Goal: Task Accomplishment & Management: Complete application form

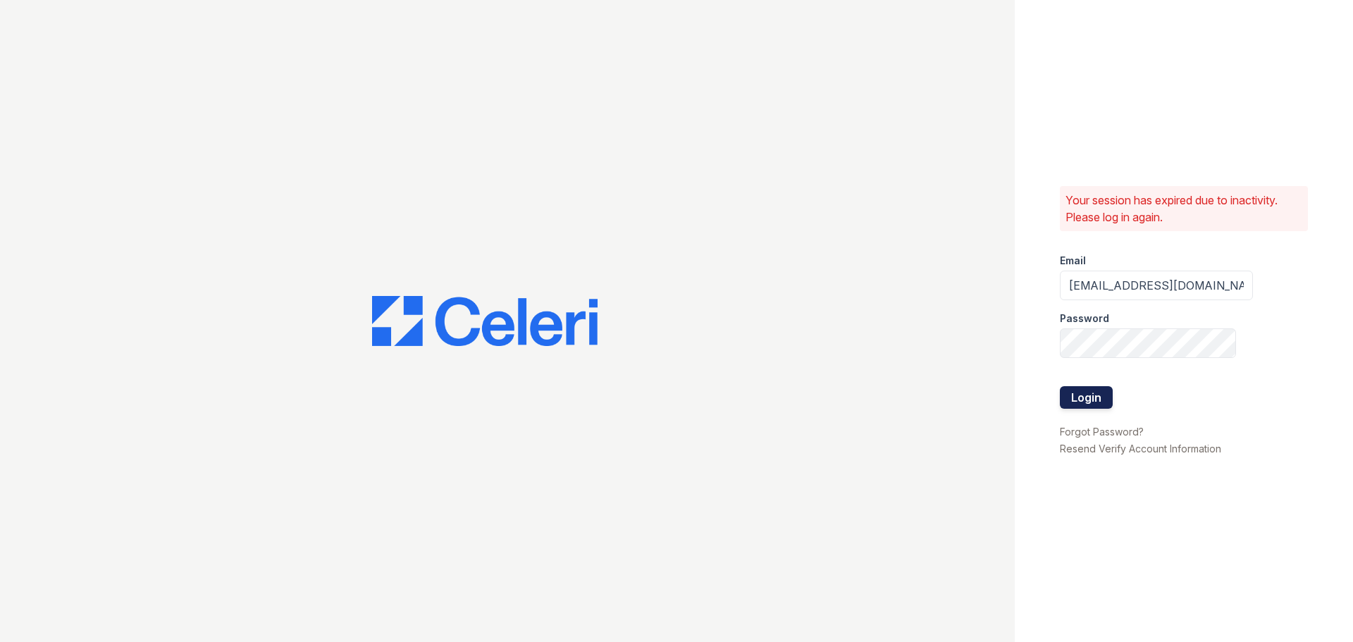
click at [1094, 400] on button "Login" at bounding box center [1086, 397] width 53 height 23
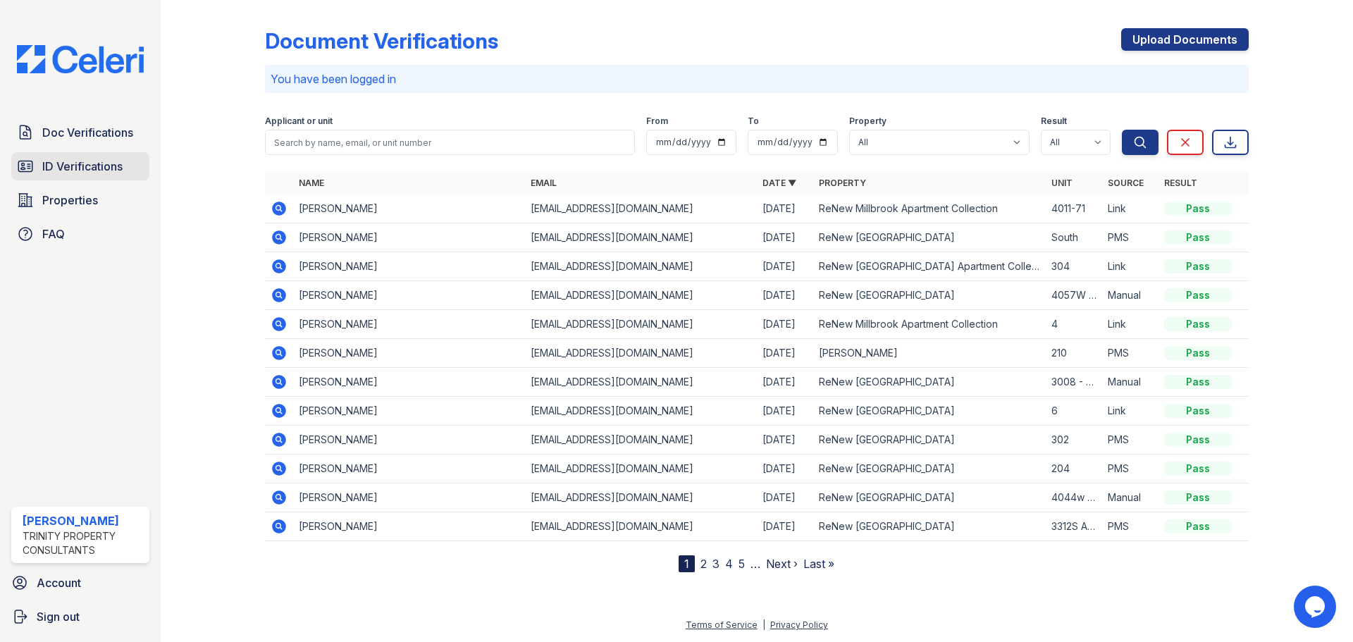
click at [77, 168] on span "ID Verifications" at bounding box center [82, 166] width 80 height 17
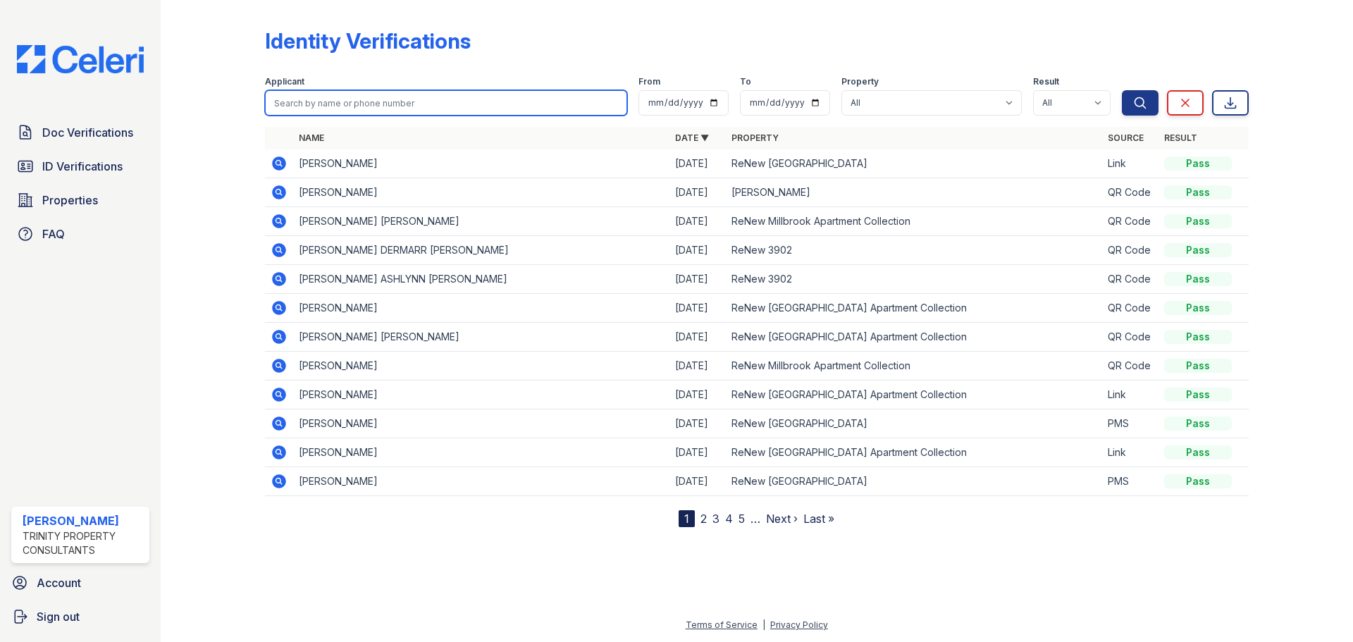
click at [507, 106] on input "search" at bounding box center [446, 102] width 362 height 25
click at [227, 185] on div at bounding box center [224, 266] width 82 height 521
click at [462, 99] on input "search" at bounding box center [446, 102] width 362 height 25
type input "i"
type input "chatman"
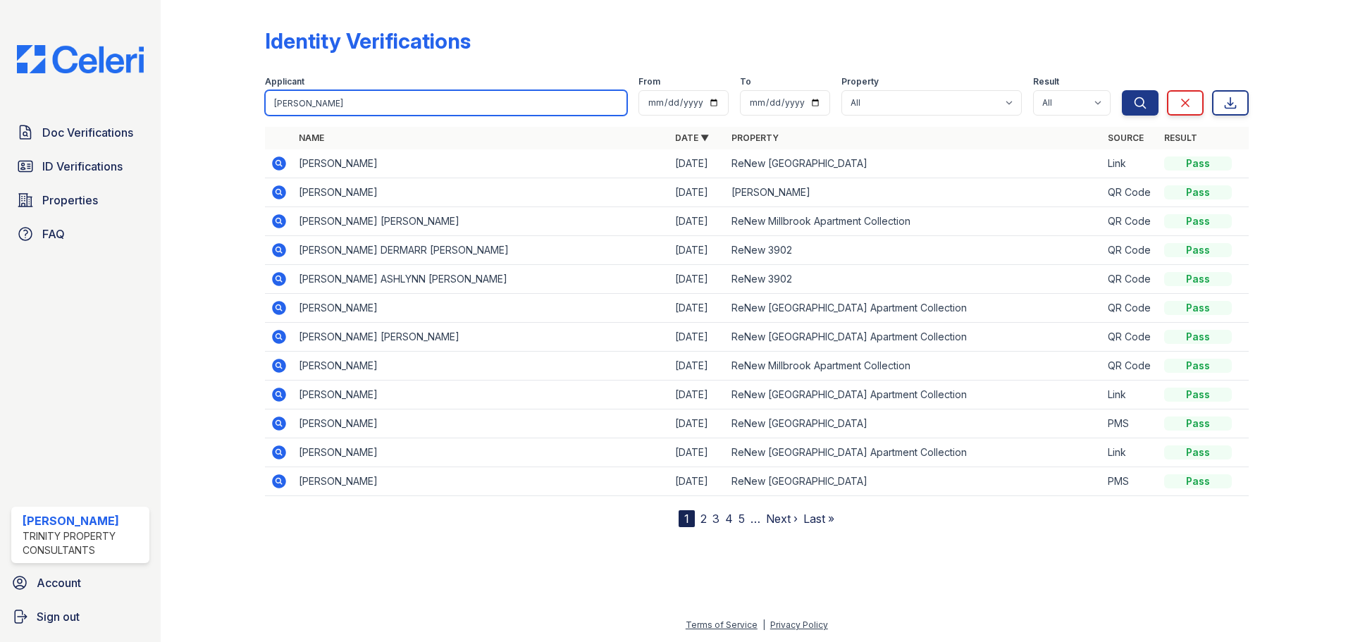
click at [1122, 90] on button "Search" at bounding box center [1140, 102] width 37 height 25
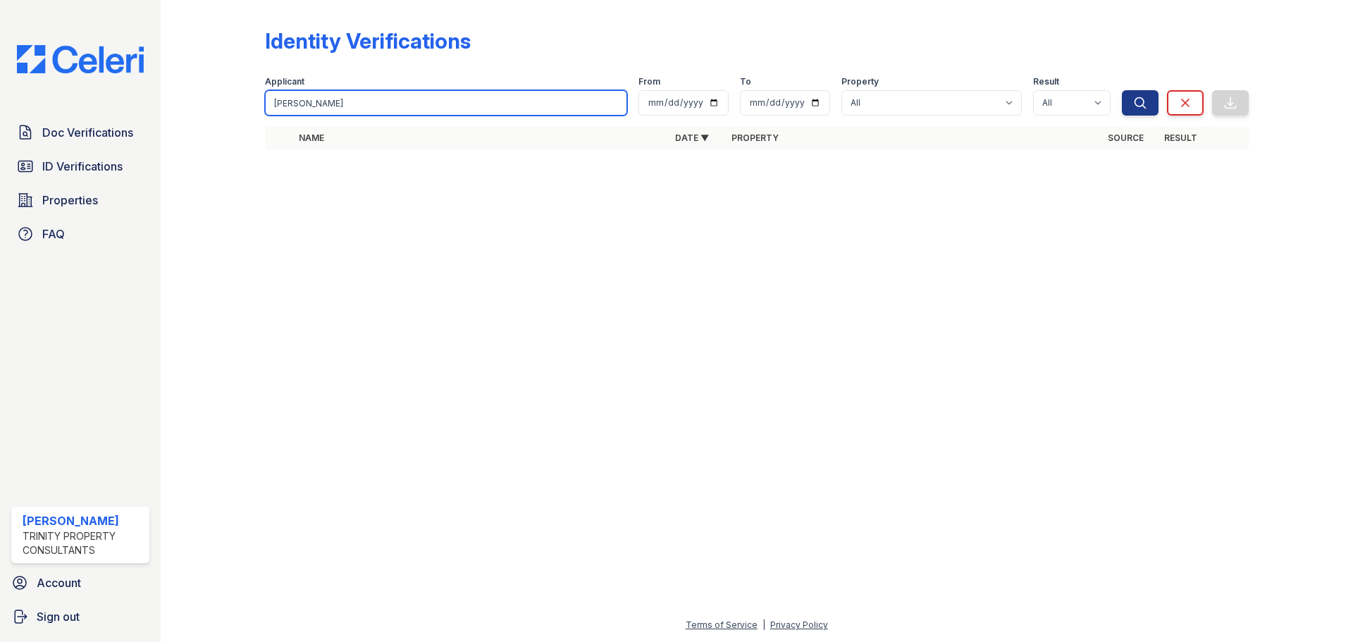
click at [482, 93] on input "chatman" at bounding box center [446, 102] width 362 height 25
type input "c"
type input "cheryl"
click at [1122, 90] on button "Search" at bounding box center [1140, 102] width 37 height 25
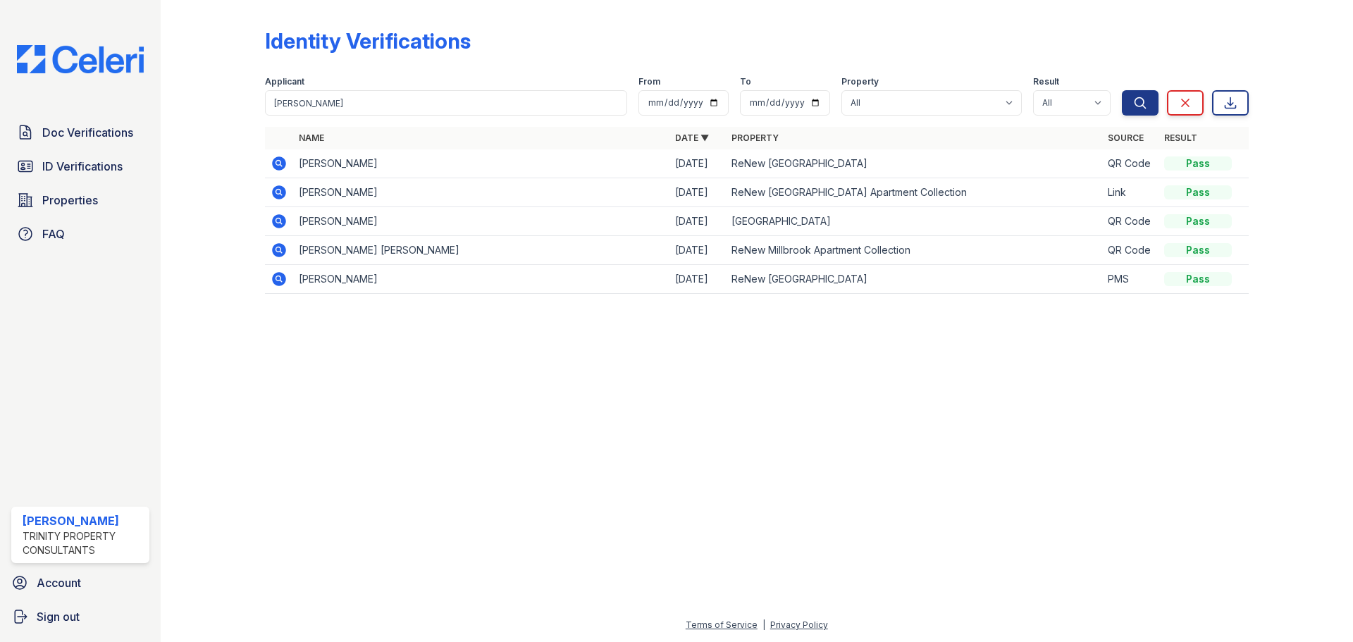
click at [276, 194] on icon at bounding box center [279, 192] width 14 height 14
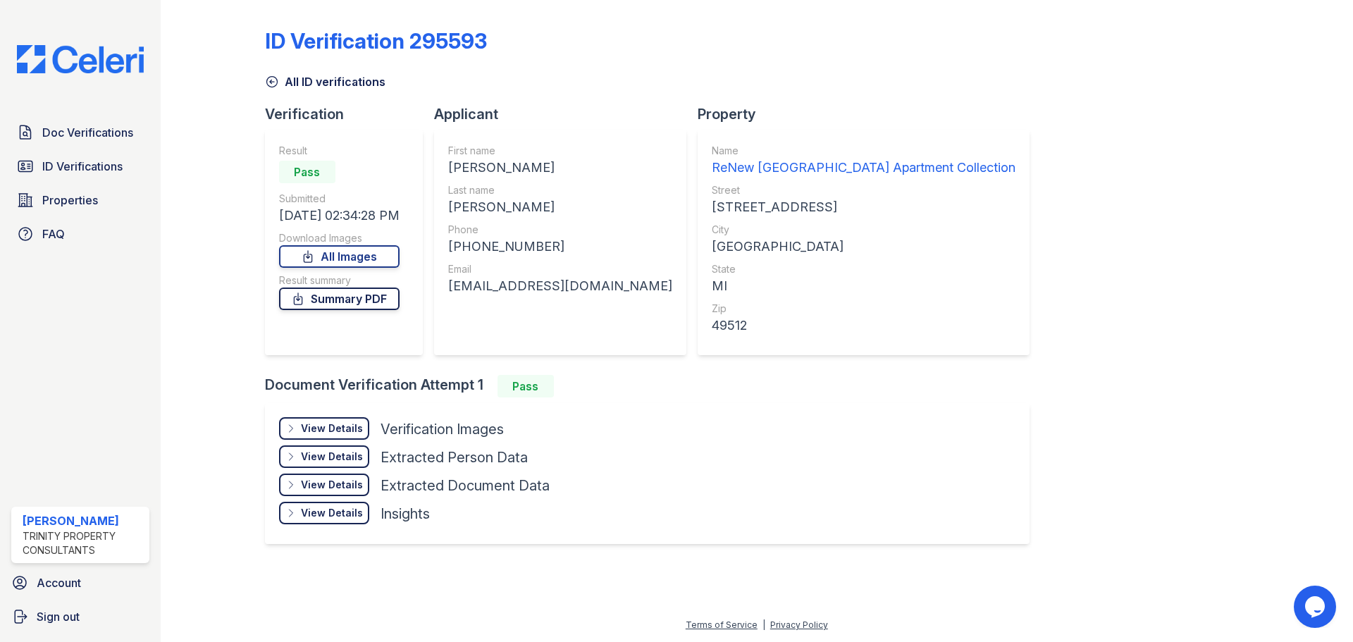
click at [377, 299] on link "Summary PDF" at bounding box center [339, 298] width 120 height 23
click at [358, 253] on link "All Images" at bounding box center [339, 256] width 120 height 23
click at [75, 135] on span "Doc Verifications" at bounding box center [87, 132] width 91 height 17
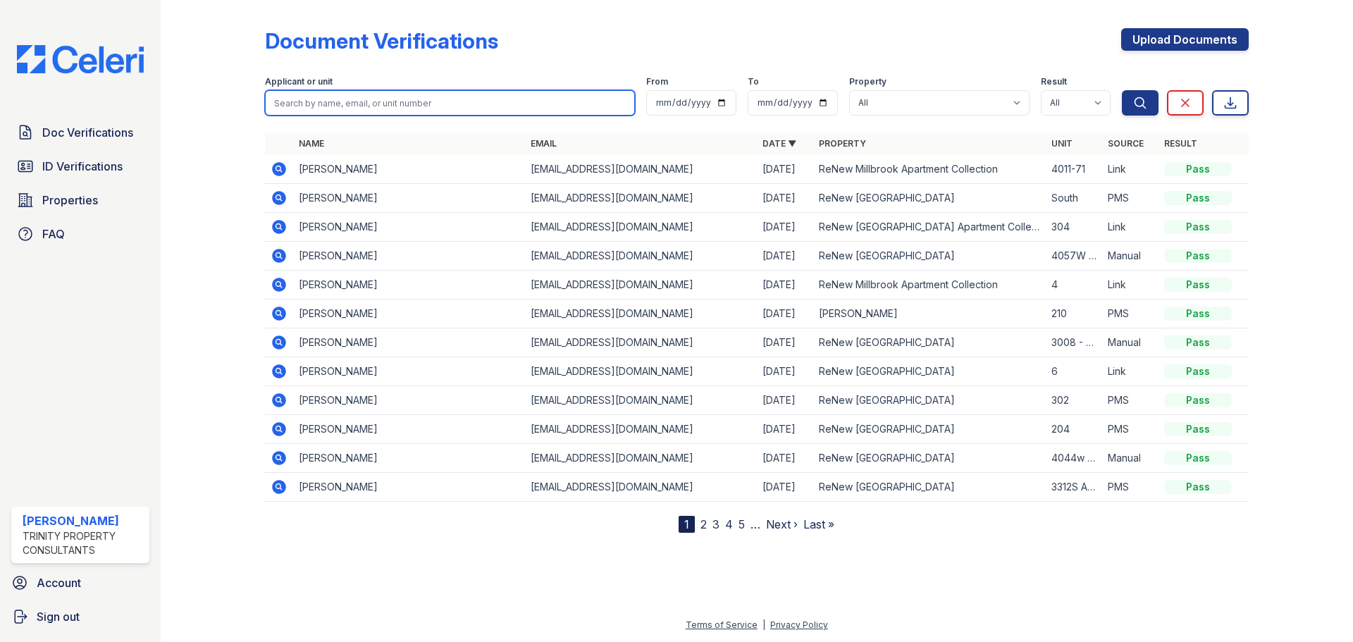
click at [369, 104] on input "search" at bounding box center [450, 102] width 370 height 25
type input "wenzel"
click at [1122, 90] on button "Search" at bounding box center [1140, 102] width 37 height 25
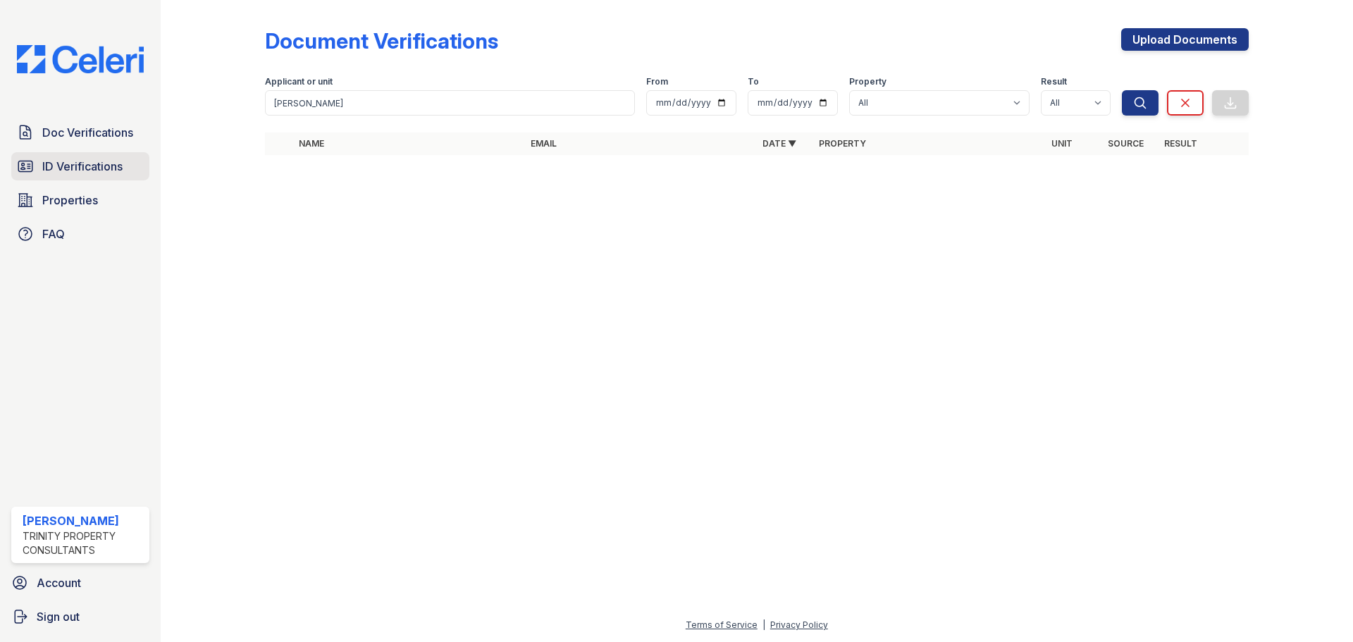
drag, startPoint x: 93, startPoint y: 160, endPoint x: 113, endPoint y: 159, distance: 19.8
click at [93, 160] on span "ID Verifications" at bounding box center [82, 166] width 80 height 17
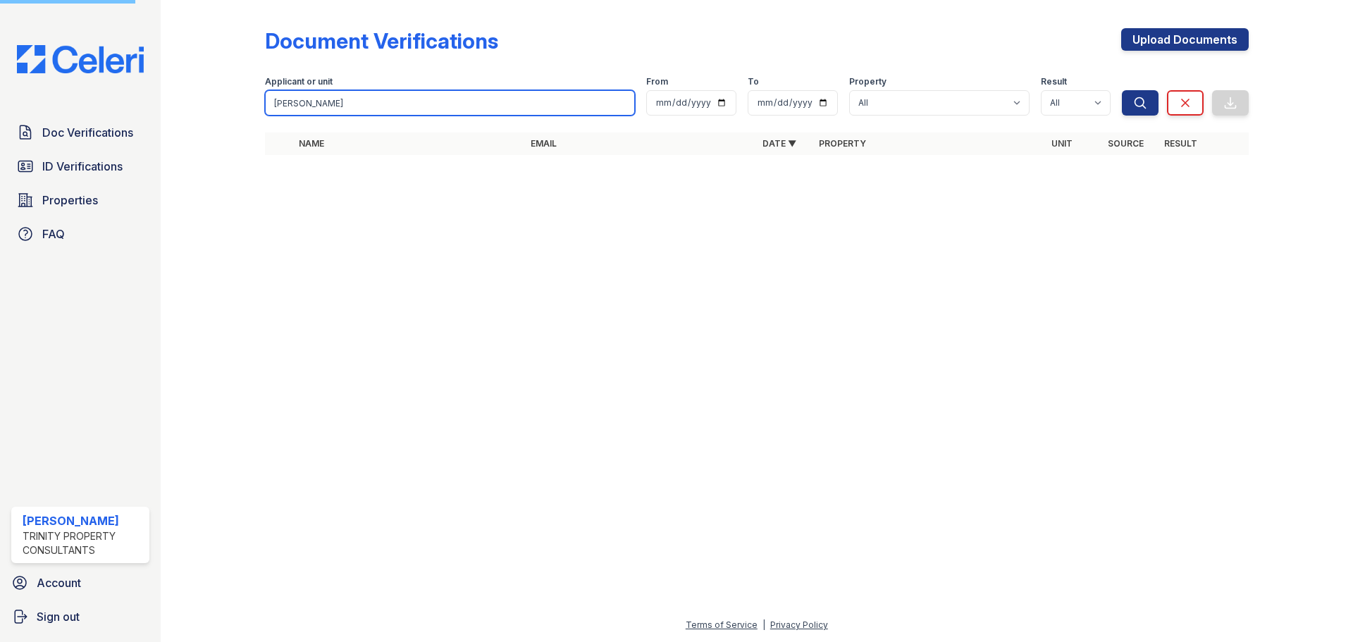
click at [358, 99] on input "wenzel" at bounding box center [450, 102] width 370 height 25
type input "w"
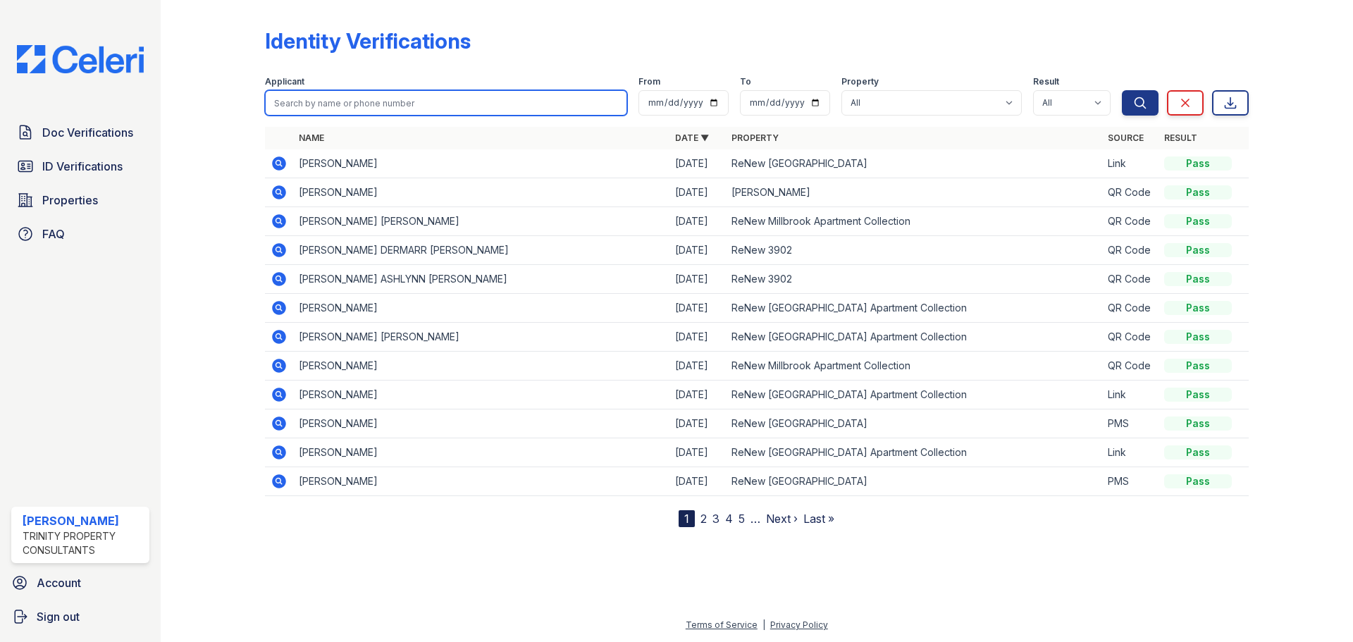
click at [358, 99] on input "search" at bounding box center [446, 102] width 362 height 25
type input "fnu"
click at [1122, 90] on button "Search" at bounding box center [1140, 102] width 37 height 25
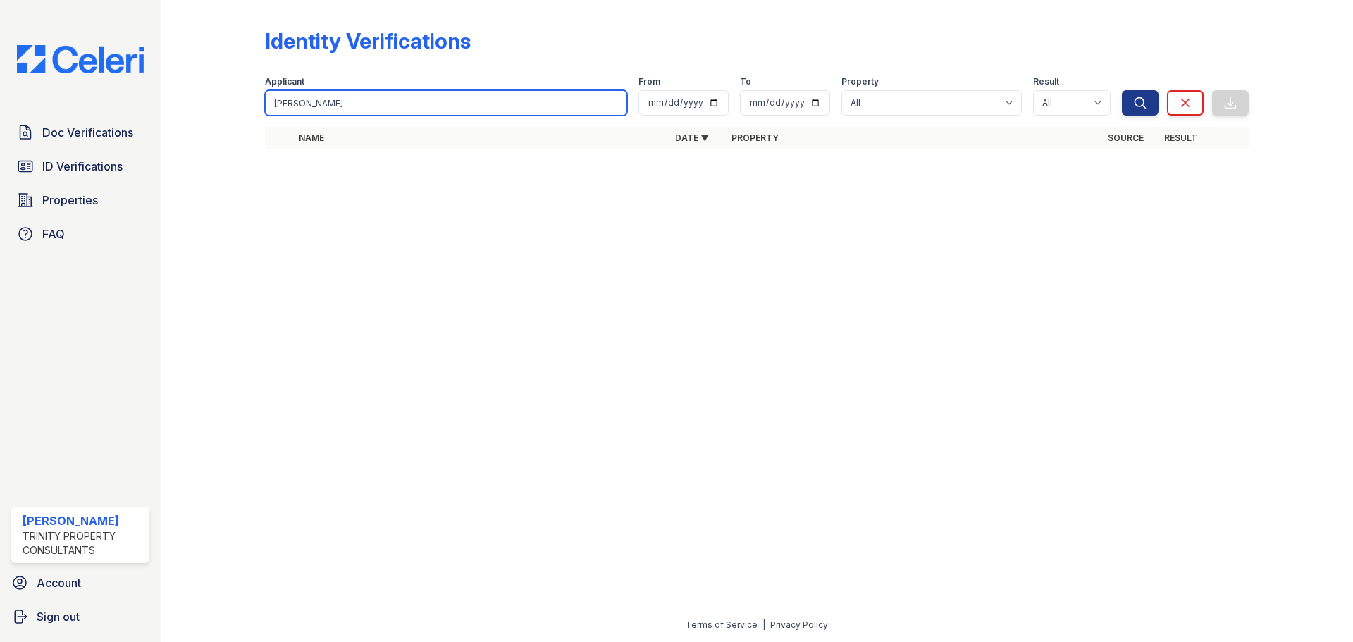
click at [379, 112] on input "fnu" at bounding box center [446, 102] width 362 height 25
type input "fnu"
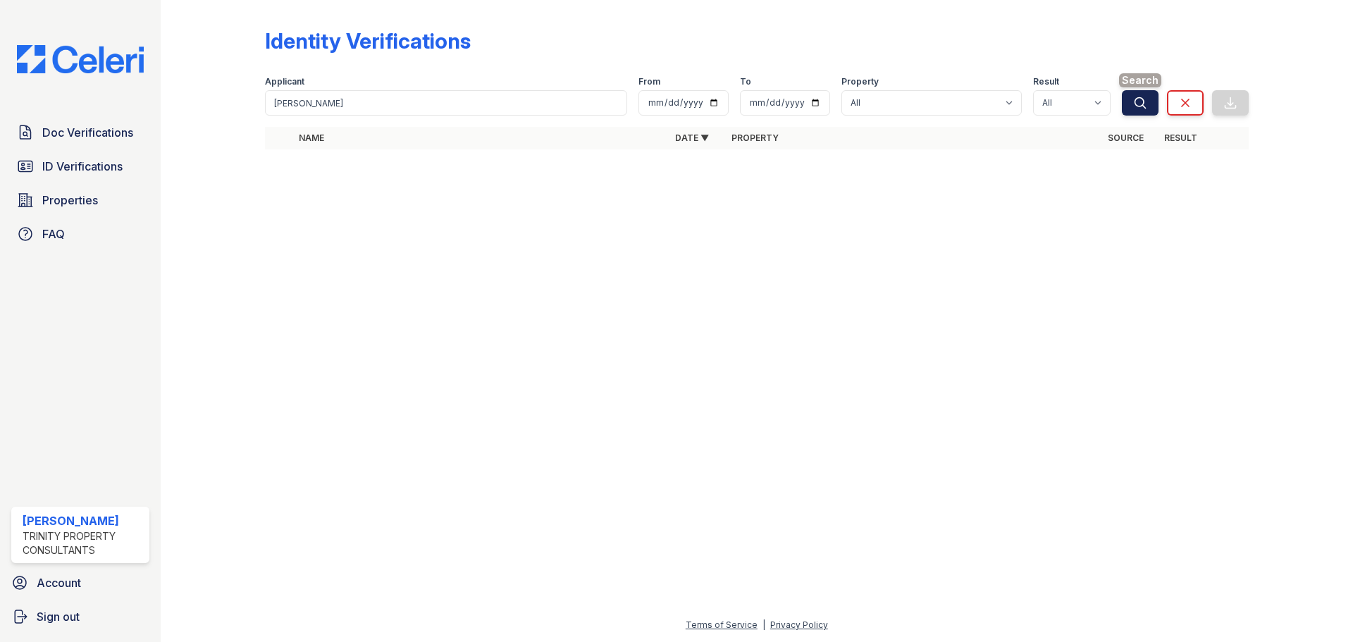
click at [1147, 104] on button "Search" at bounding box center [1140, 102] width 37 height 25
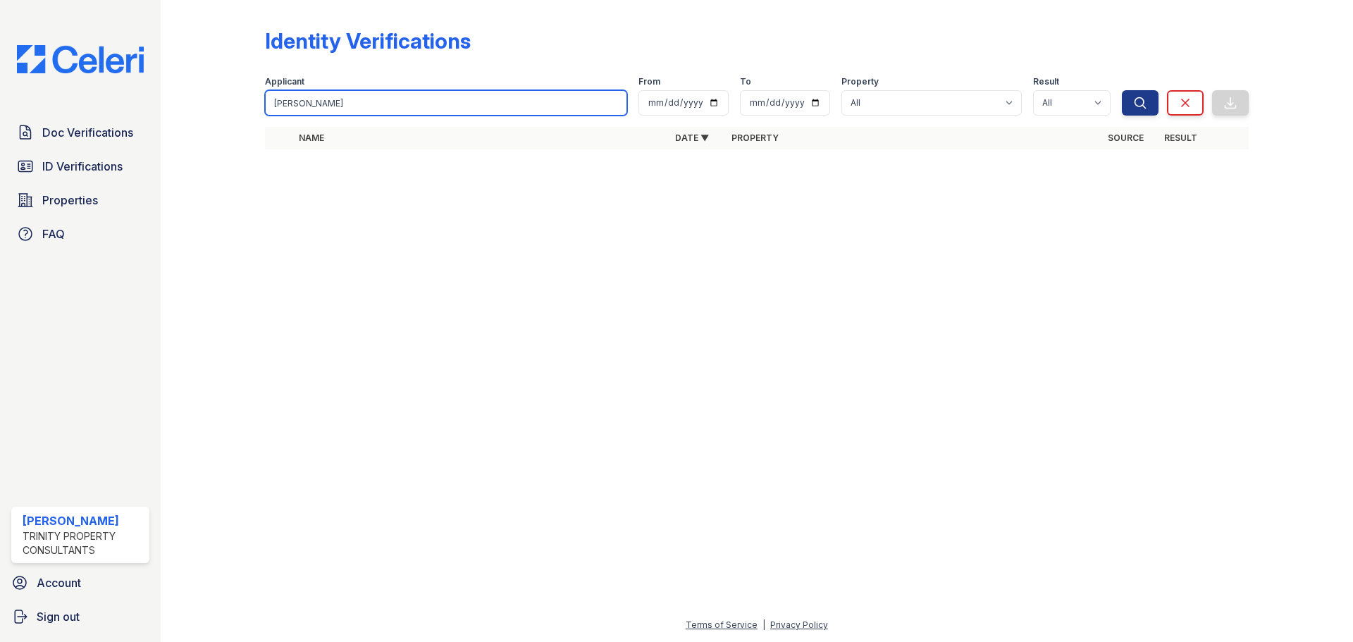
click at [451, 109] on input "fnu" at bounding box center [446, 102] width 362 height 25
type input "f"
type input "vin"
click at [1122, 90] on button "Search" at bounding box center [1140, 102] width 37 height 25
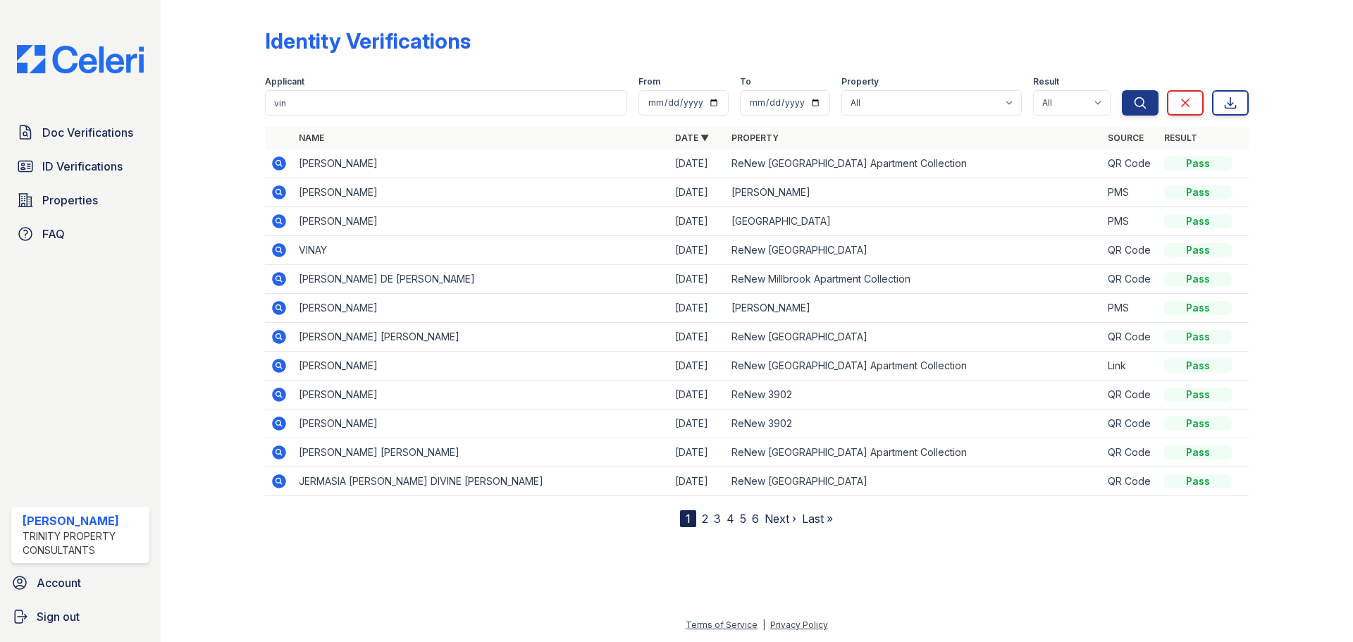
click at [271, 248] on icon at bounding box center [279, 250] width 17 height 17
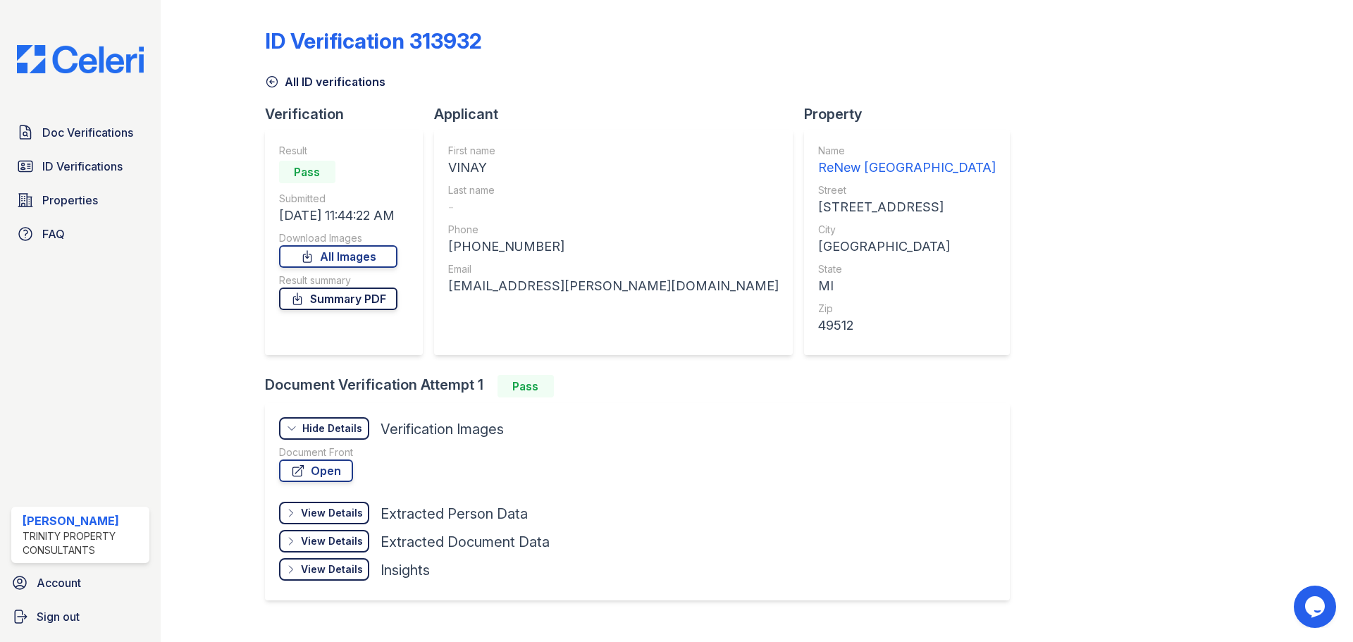
click at [355, 294] on link "Summary PDF" at bounding box center [338, 298] width 118 height 23
click at [1311, 75] on div at bounding box center [1290, 313] width 82 height 614
click at [1279, 70] on div at bounding box center [1290, 313] width 82 height 614
click at [354, 256] on link "All Images" at bounding box center [338, 256] width 118 height 23
click at [891, 119] on div "ID Verification 313932 All ID verifications Verification Result Pass Submitted …" at bounding box center [757, 313] width 984 height 614
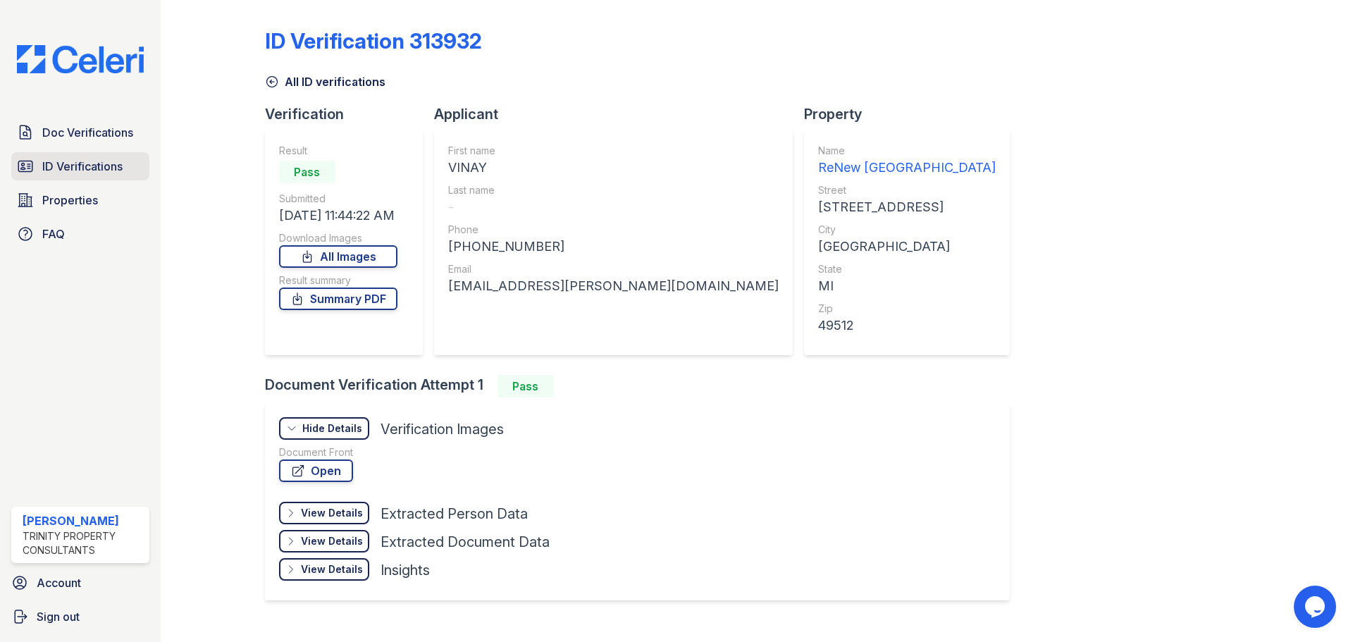
click at [81, 157] on link "ID Verifications" at bounding box center [80, 166] width 138 height 28
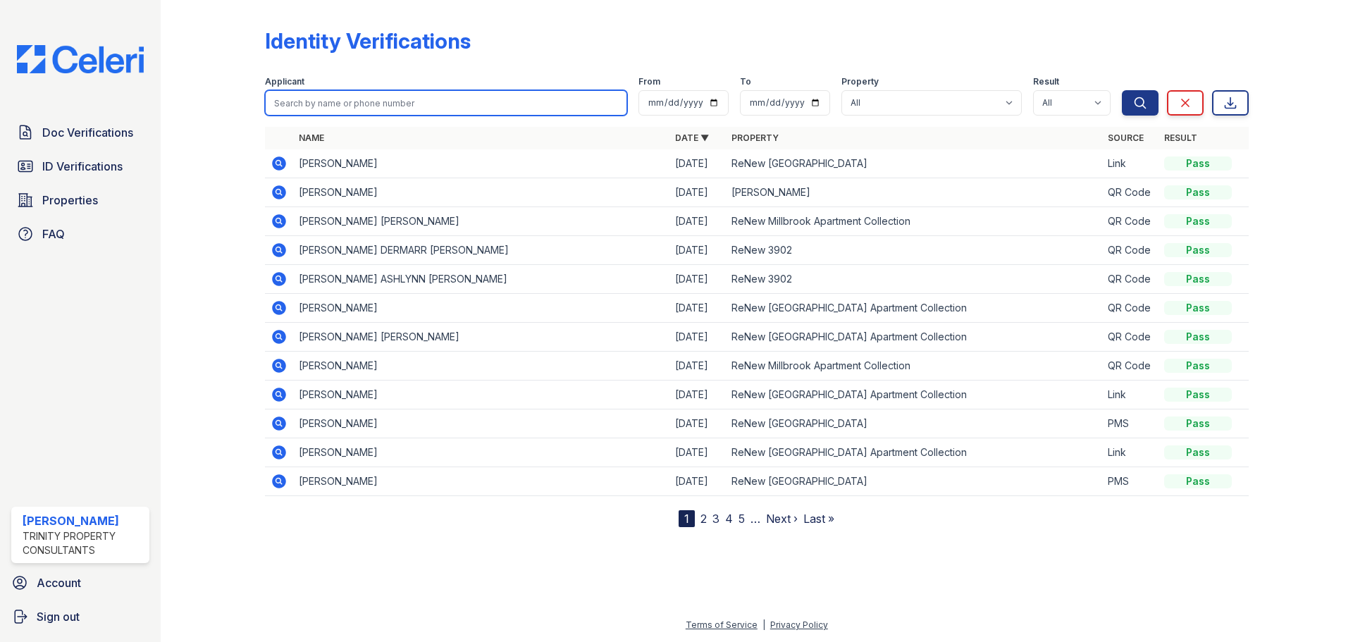
click at [427, 90] on input "search" at bounding box center [446, 102] width 362 height 25
type input "sheetika"
click at [1122, 90] on button "Search" at bounding box center [1140, 102] width 37 height 25
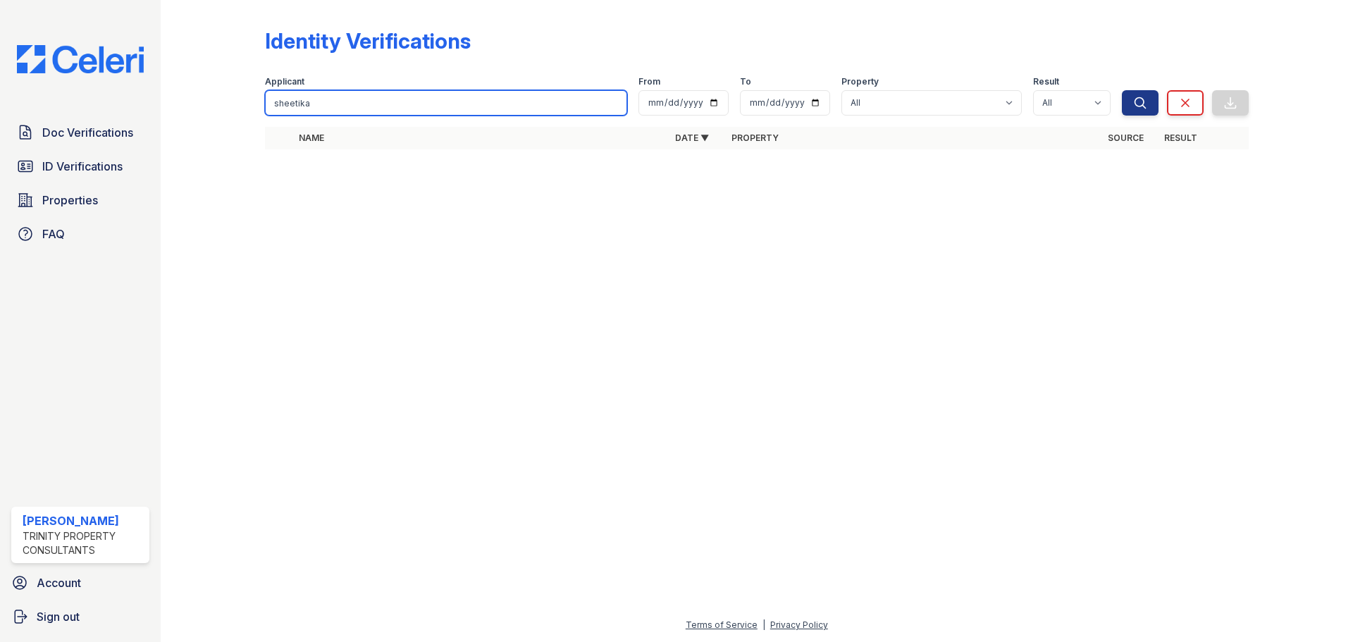
click at [414, 102] on input "sheetika" at bounding box center [446, 102] width 362 height 25
click at [532, 78] on div "Applicant" at bounding box center [446, 83] width 362 height 14
click at [100, 137] on span "Doc Verifications" at bounding box center [87, 132] width 91 height 17
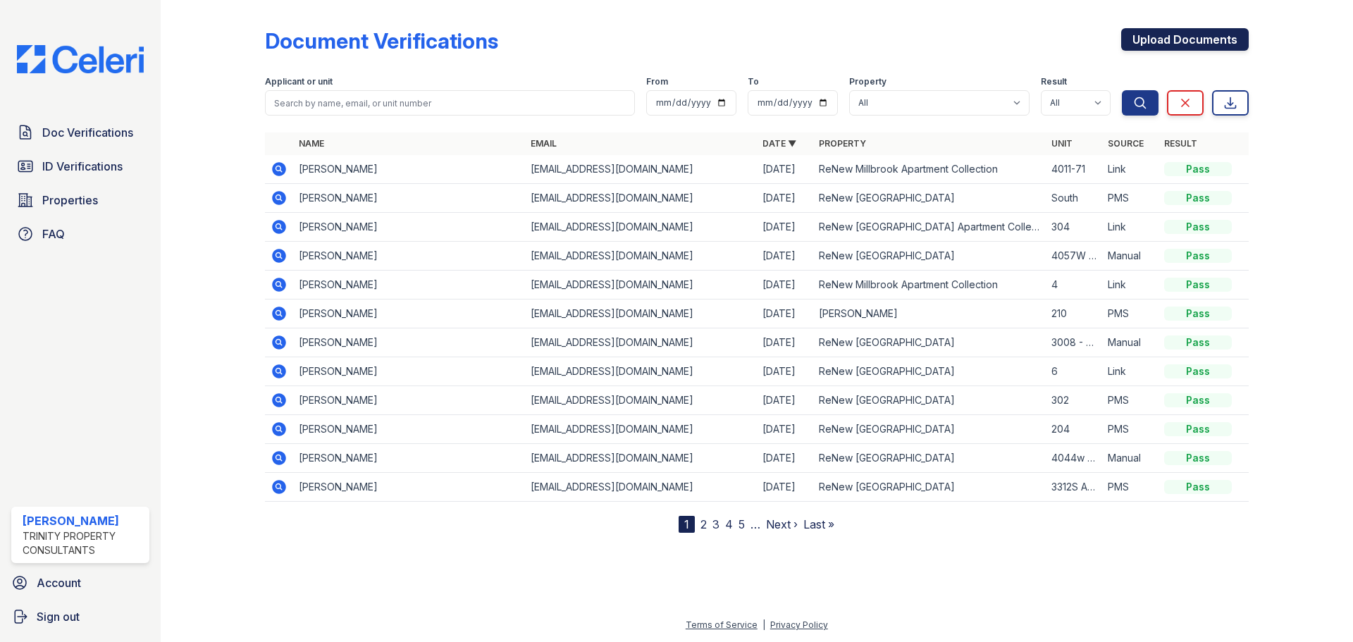
click at [1168, 33] on link "Upload Documents" at bounding box center [1185, 39] width 128 height 23
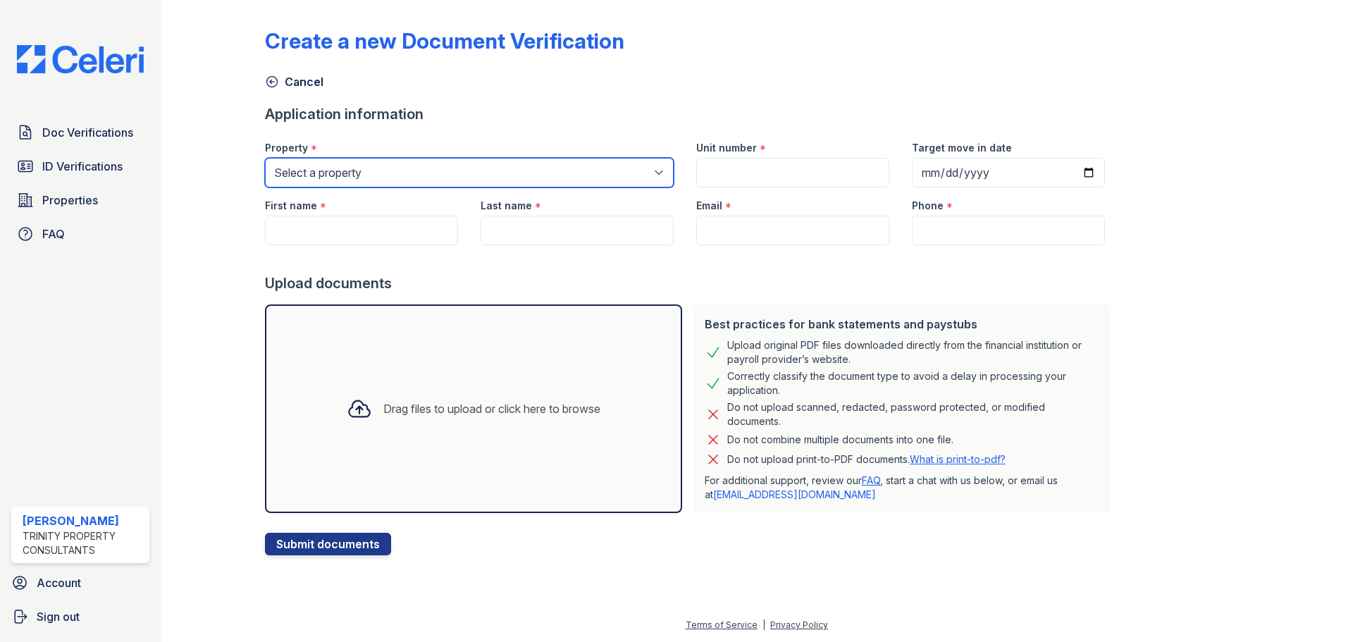
click at [390, 173] on select "Select a property ReNew 3902 ReNew Kentwood ReNew Millbrook Apartment Collectio…" at bounding box center [469, 173] width 409 height 30
select select "3958"
click at [265, 158] on select "Select a property ReNew 3902 ReNew Kentwood ReNew Millbrook Apartment Collectio…" at bounding box center [469, 173] width 409 height 30
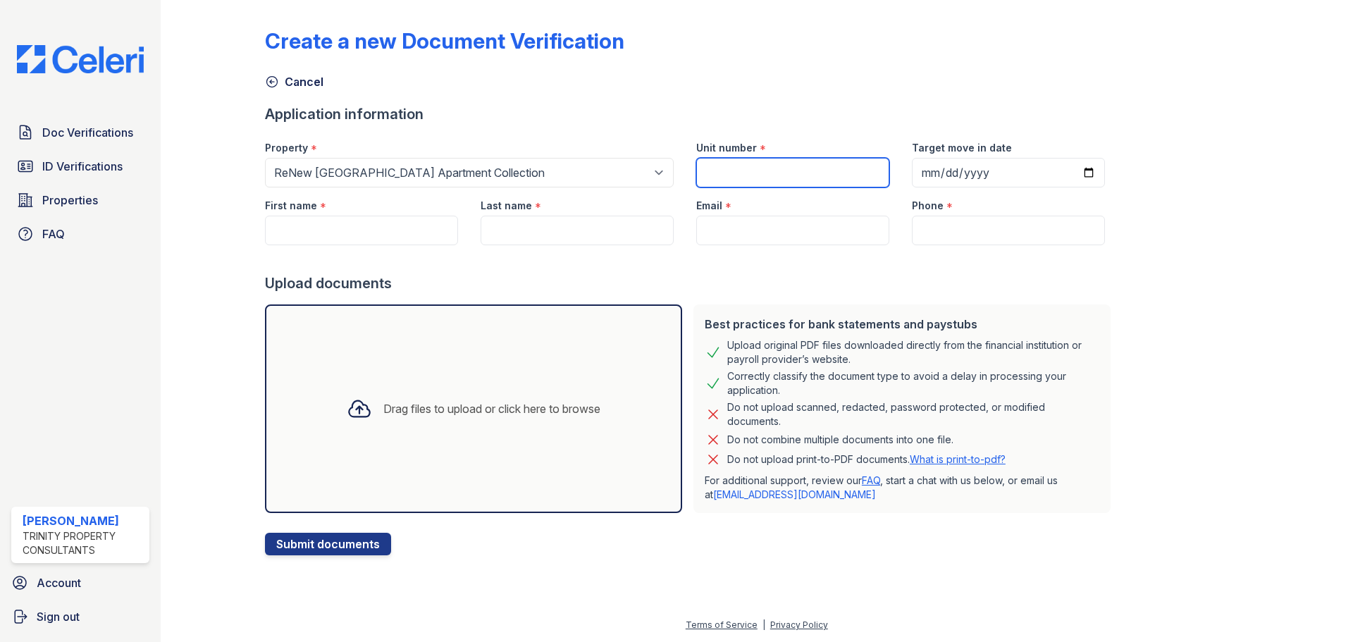
click at [739, 173] on input "Unit number" at bounding box center [792, 173] width 193 height 30
